Goal: Navigation & Orientation: Go to known website

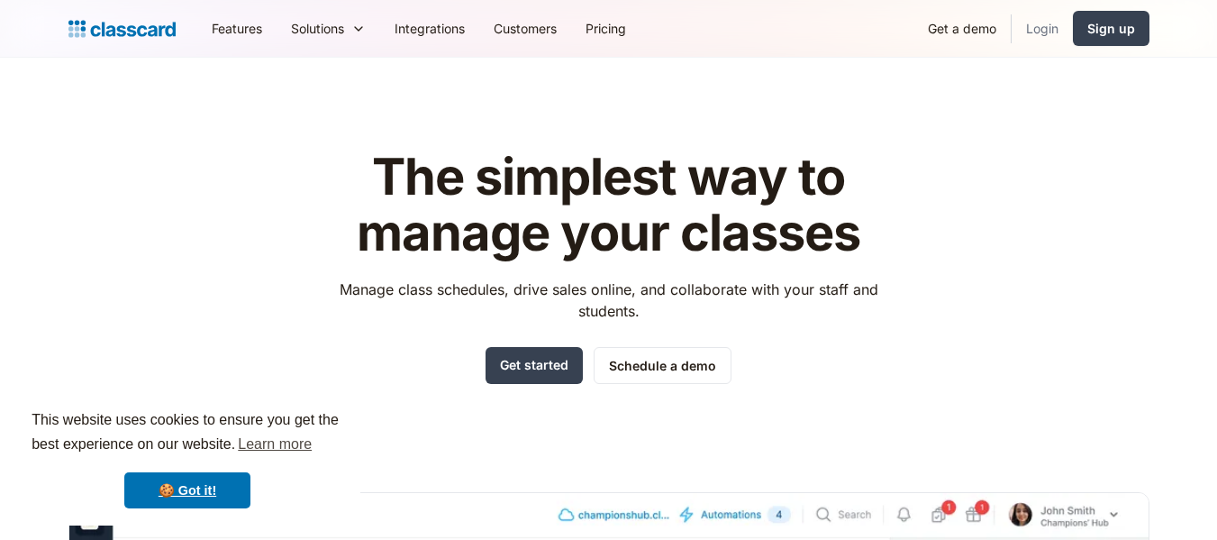
click at [1042, 31] on link "Login" at bounding box center [1042, 28] width 61 height 41
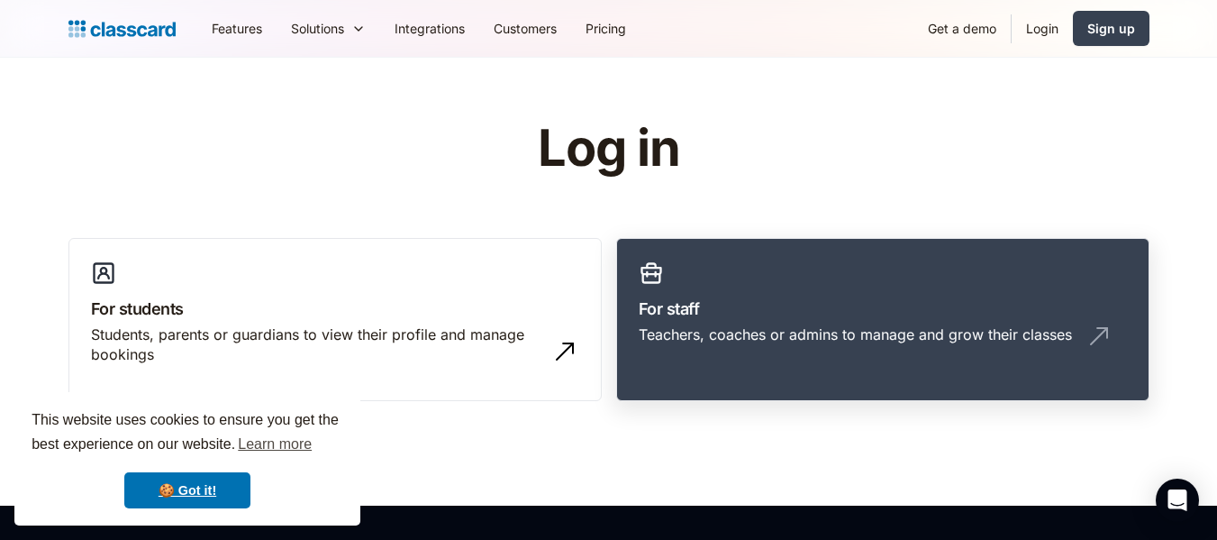
click at [766, 292] on link "For staff Teachers, coaches or admins to manage and grow their classes" at bounding box center [882, 320] width 533 height 164
click at [841, 293] on link "For staff Teachers, coaches or admins to manage and grow their classes" at bounding box center [882, 320] width 533 height 164
